Goal: Task Accomplishment & Management: Use online tool/utility

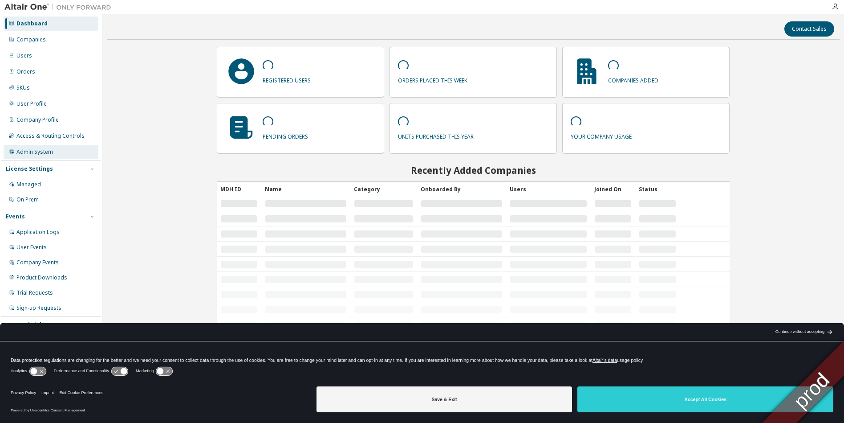
click at [32, 151] on div "Admin System" at bounding box center [34, 151] width 37 height 7
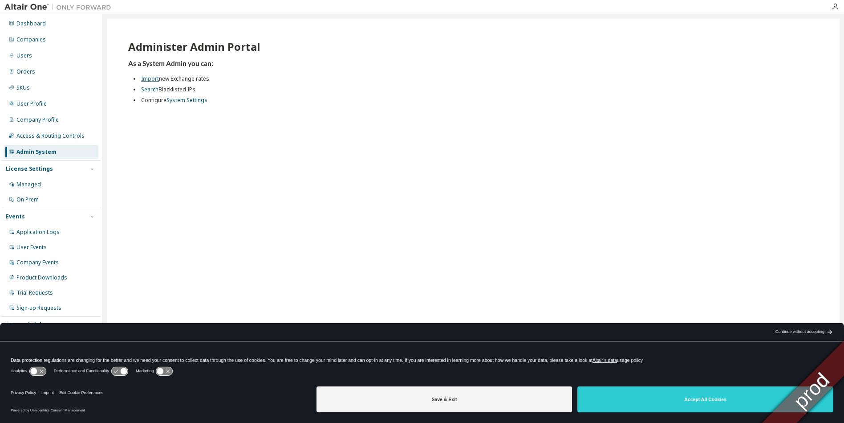
click at [152, 79] on link "Import" at bounding box center [150, 79] width 18 height 8
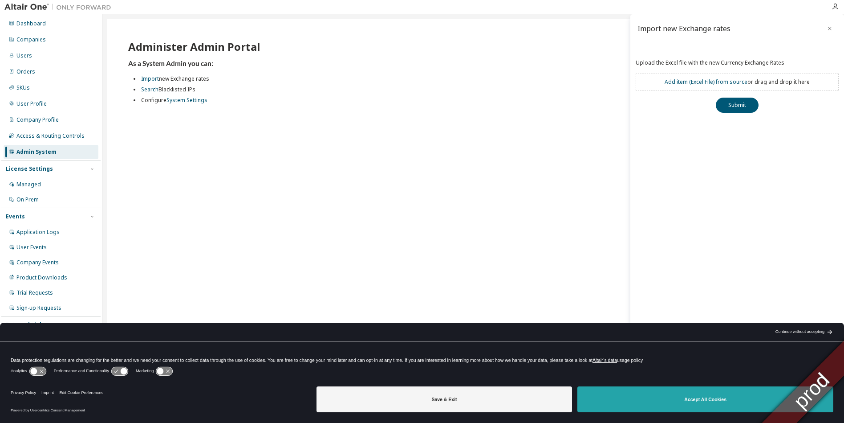
click at [668, 402] on button "Accept All Cookies" at bounding box center [706, 399] width 256 height 26
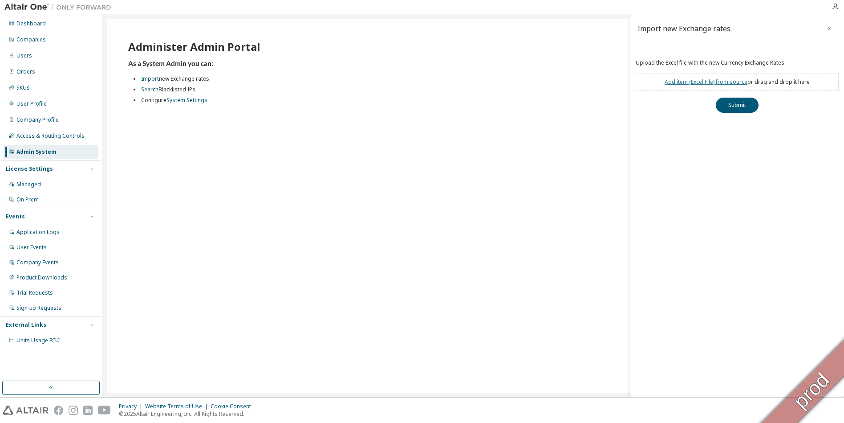
click at [716, 81] on link "Add item ( Excel File ) from source" at bounding box center [706, 82] width 83 height 8
click at [729, 121] on button "Submit" at bounding box center [737, 121] width 43 height 15
